Goal: Find specific page/section: Find specific page/section

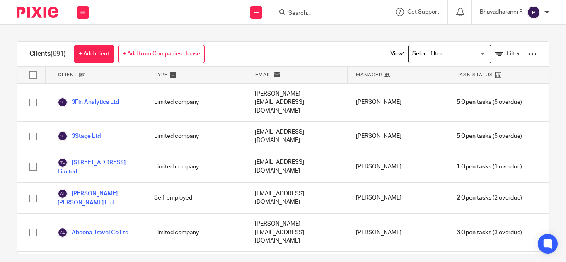
click at [300, 13] on input "Search" at bounding box center [325, 13] width 75 height 7
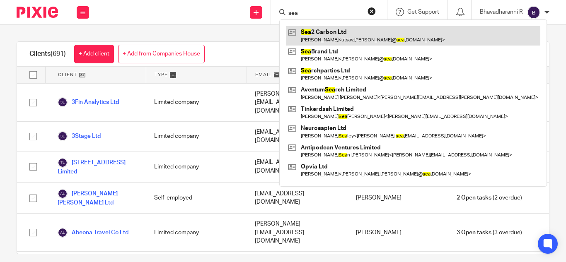
type input "sea"
click at [325, 36] on link at bounding box center [413, 35] width 255 height 19
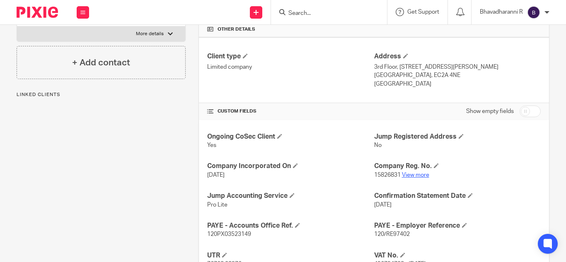
scroll to position [209, 0]
click at [412, 175] on link "View more" at bounding box center [415, 175] width 27 height 6
